Goal: Check status: Check status

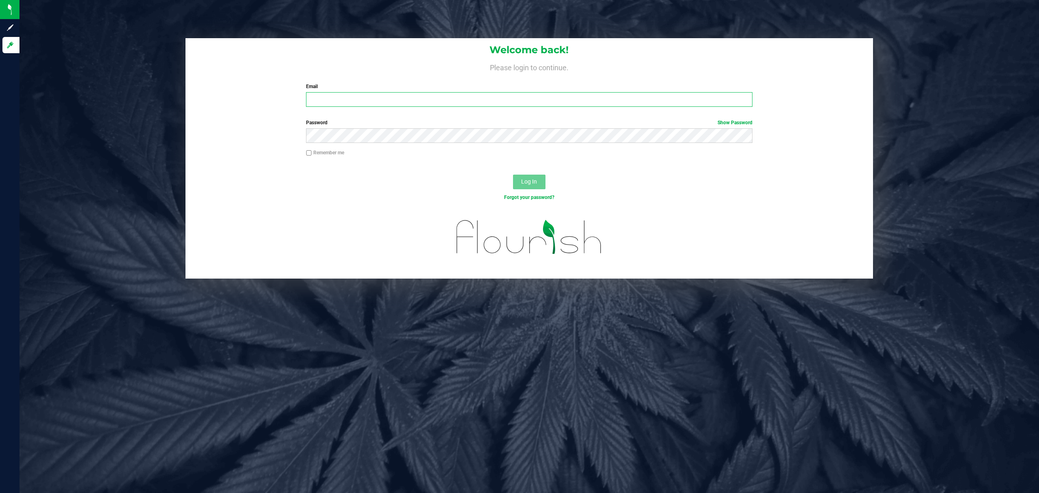
click at [325, 98] on input "Email" at bounding box center [529, 99] width 446 height 15
type input "[EMAIL_ADDRESS][DOMAIN_NAME]"
click at [513, 174] on button "Log In" at bounding box center [529, 181] width 32 height 15
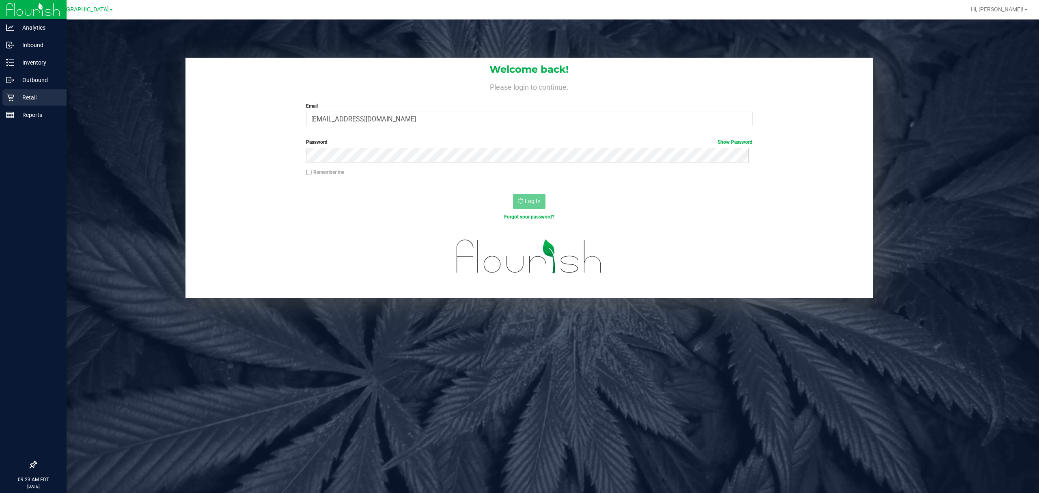
click at [13, 91] on div "Retail" at bounding box center [34, 97] width 64 height 16
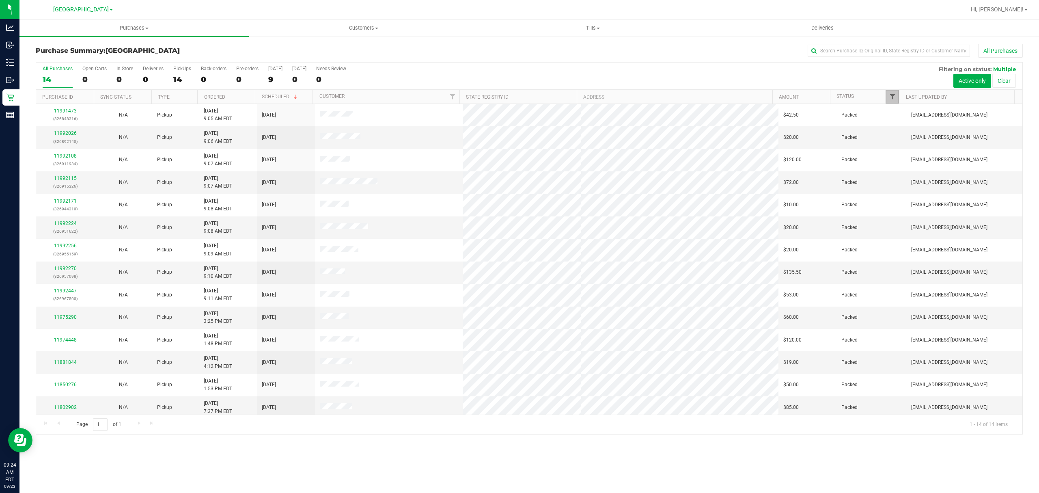
click at [890, 98] on span "Filter" at bounding box center [892, 96] width 6 height 6
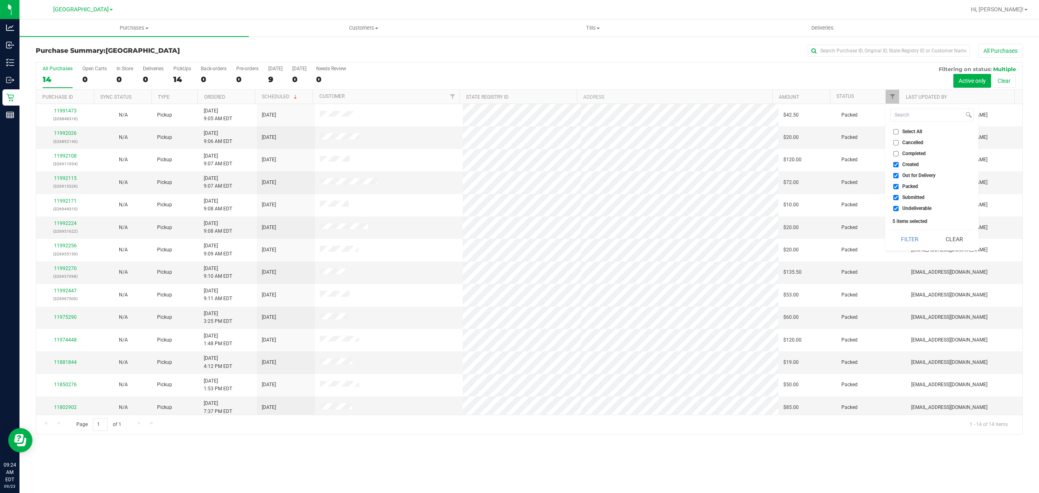
click at [904, 175] on span "Out for Delivery" at bounding box center [918, 175] width 33 height 5
click at [898, 175] on input "Out for Delivery" at bounding box center [895, 175] width 5 height 5
checkbox input "false"
click at [902, 185] on span "Packed" at bounding box center [910, 186] width 16 height 5
click at [898, 185] on input "Packed" at bounding box center [895, 186] width 5 height 5
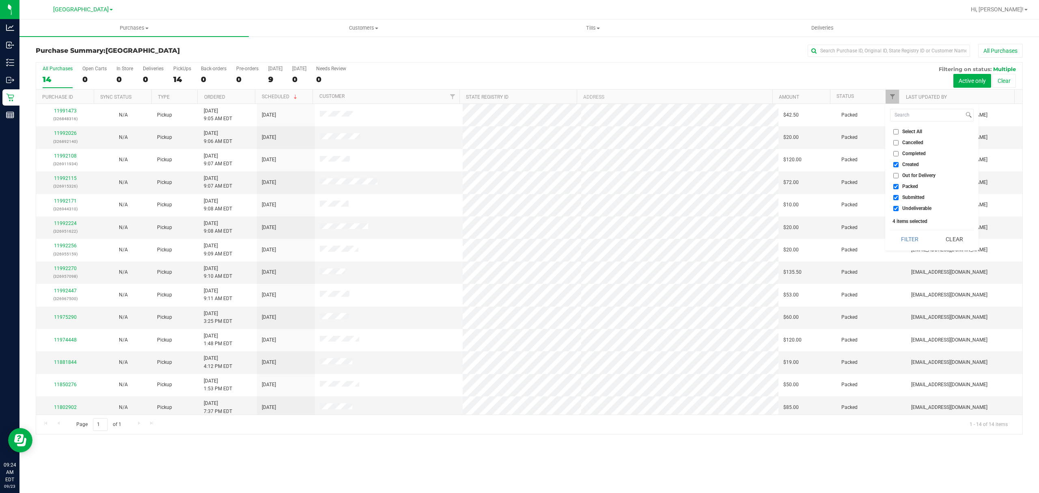
checkbox input "false"
click at [901, 209] on label "Undeliverable" at bounding box center [912, 208] width 38 height 5
click at [898, 209] on input "Undeliverable" at bounding box center [895, 208] width 5 height 5
checkbox input "false"
click at [901, 234] on button "Filter" at bounding box center [909, 239] width 39 height 18
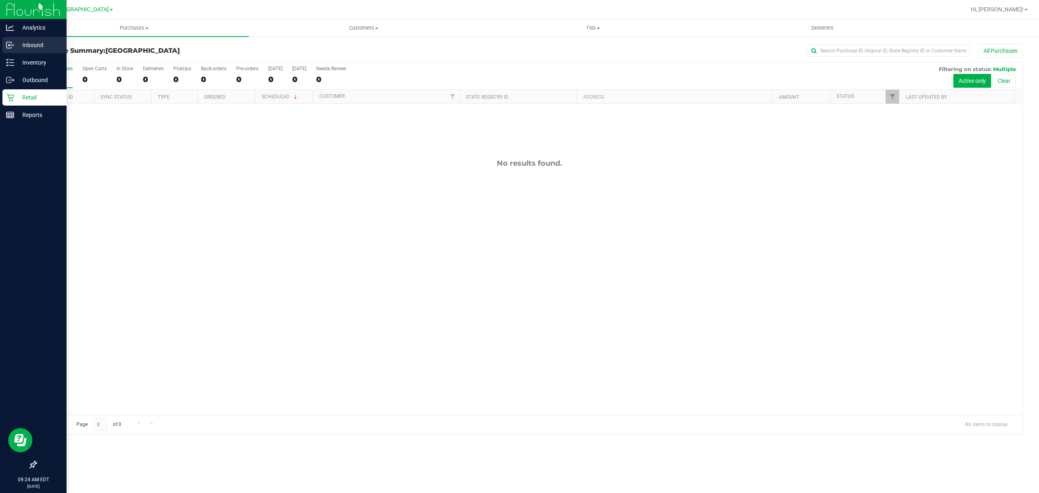
click at [9, 45] on icon at bounding box center [8, 45] width 1 height 1
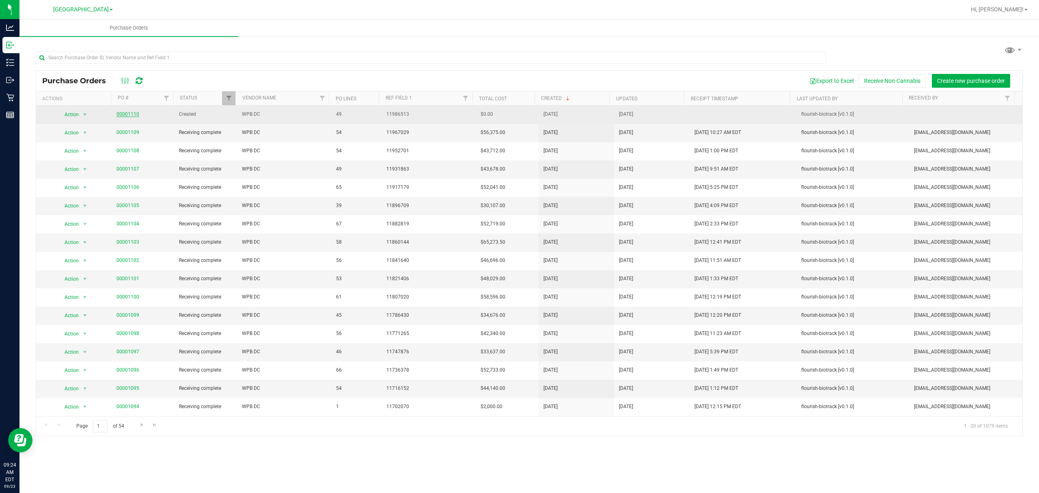
click at [131, 112] on link "00001110" at bounding box center [127, 114] width 23 height 6
